Goal: Find specific page/section

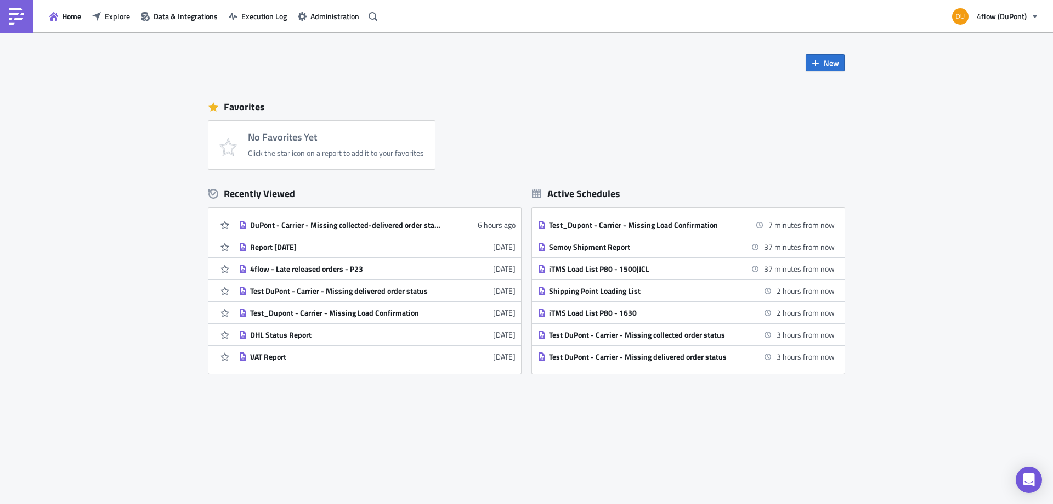
click at [698, 85] on div "New Favorites No Favorites Yet Click the star icon on a report to add it to you…" at bounding box center [527, 213] width 658 height 362
click at [935, 217] on div "New Favorites No Favorites Yet Click the star icon on a report to add it to you…" at bounding box center [526, 267] width 1053 height 471
click at [84, 18] on button "Home" at bounding box center [65, 16] width 43 height 17
click at [120, 23] on button "Explore" at bounding box center [111, 16] width 49 height 17
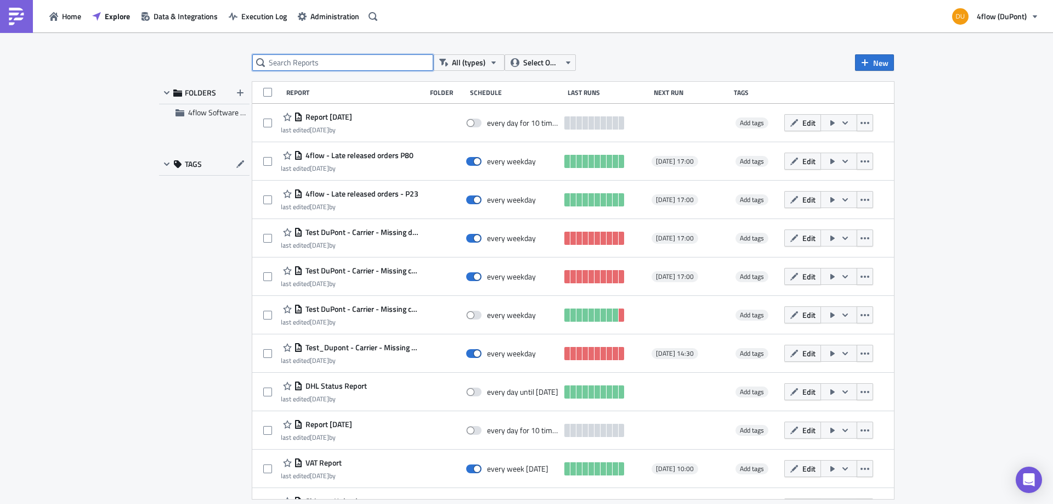
click at [347, 64] on input "text" at bounding box center [342, 62] width 181 height 16
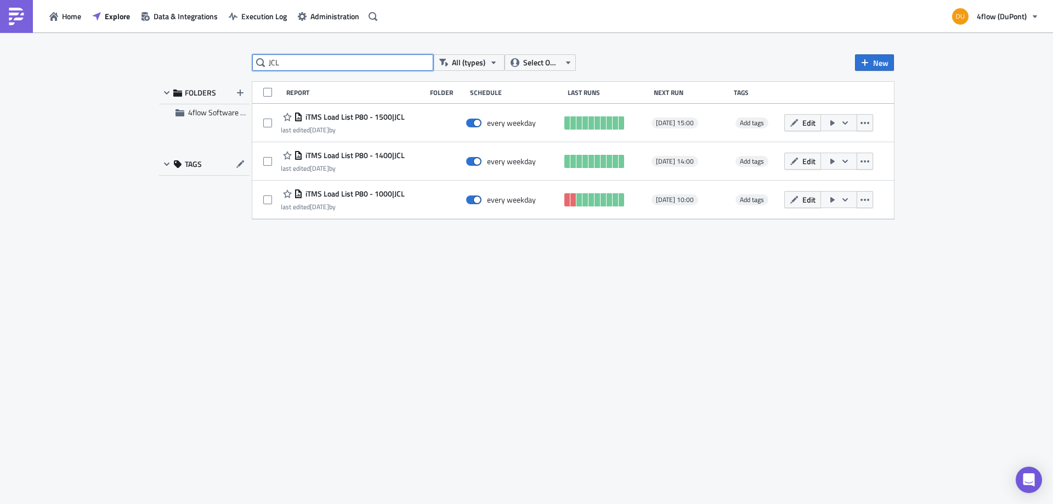
type input "JCL"
